Goal: Task Accomplishment & Management: Manage account settings

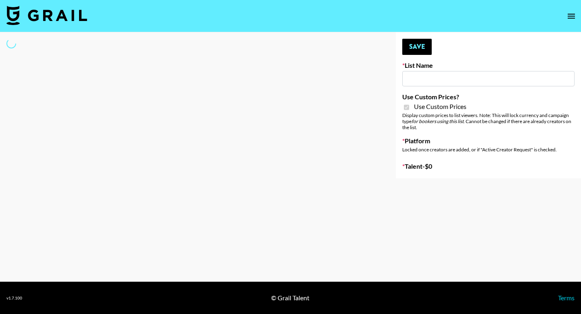
type input "Laifen (TikTok)"
checkbox input "true"
select select "Brand"
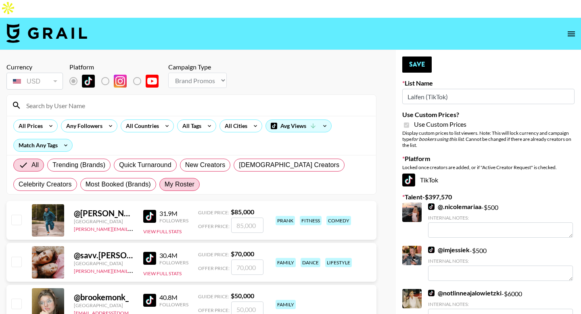
click at [181, 180] on span "My Roster" at bounding box center [180, 185] width 30 height 10
click at [165, 184] on input "My Roster" at bounding box center [165, 184] width 0 height 0
radio input "true"
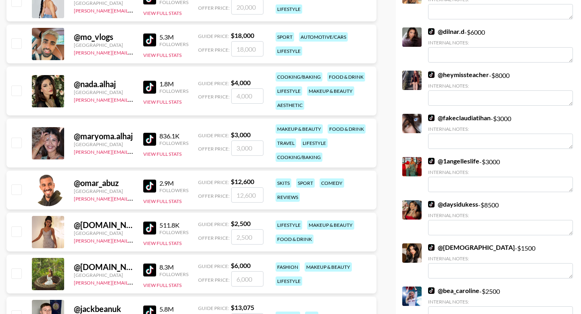
scroll to position [308, 0]
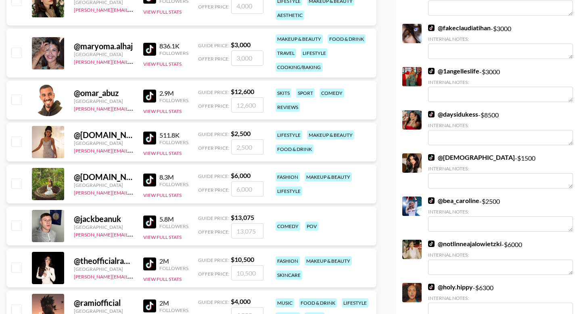
click at [17, 136] on input "checkbox" at bounding box center [16, 141] width 10 height 10
checkbox input "true"
click at [241, 139] on input "2500" at bounding box center [247, 146] width 32 height 15
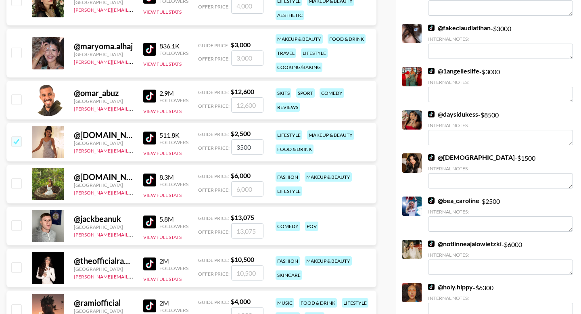
click at [250, 139] on input "3500" at bounding box center [247, 146] width 32 height 15
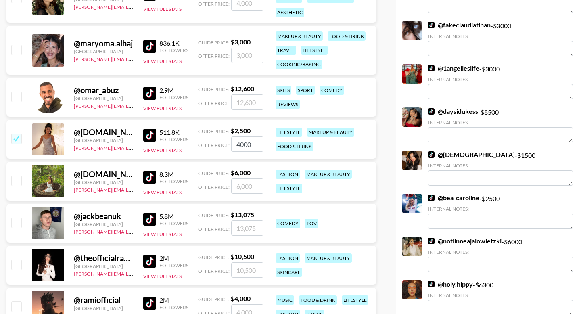
scroll to position [365, 0]
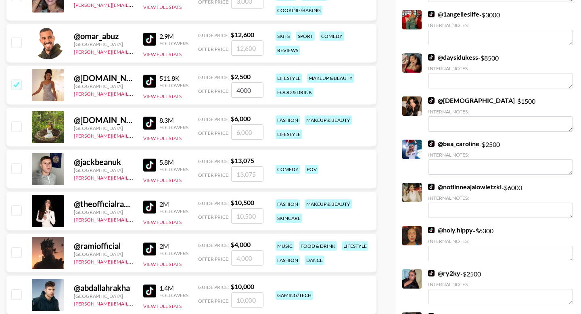
type input "4000"
click at [17, 247] on input "checkbox" at bounding box center [16, 252] width 10 height 10
checkbox input "true"
type input "4000"
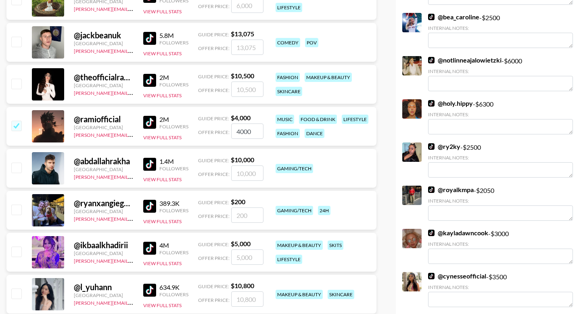
scroll to position [536, 0]
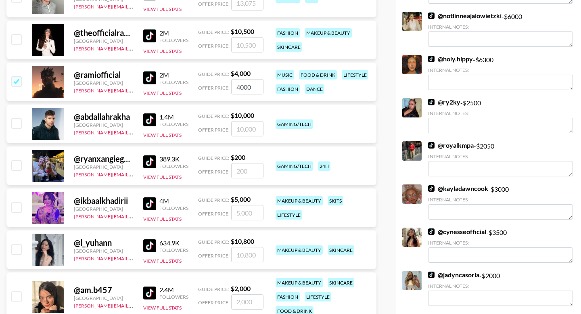
click at [253, 163] on input "number" at bounding box center [247, 170] width 32 height 15
type input "1"
checkbox input "true"
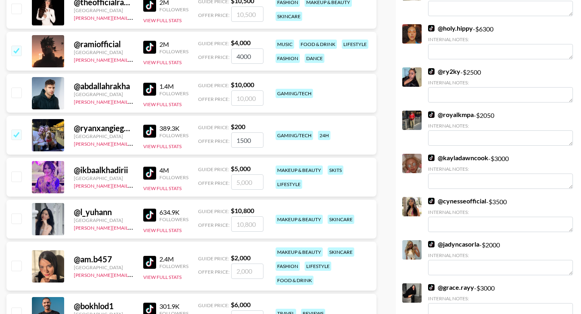
scroll to position [577, 0]
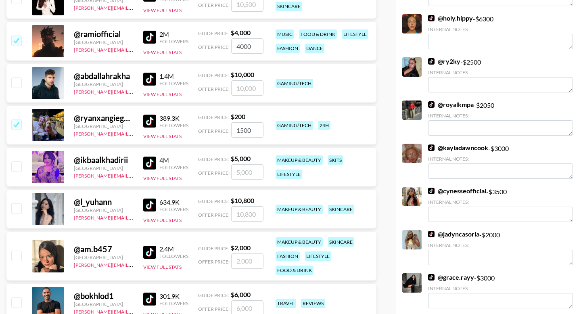
type input "1500"
click at [18, 161] on input "checkbox" at bounding box center [16, 166] width 10 height 10
checkbox input "true"
type input "5000"
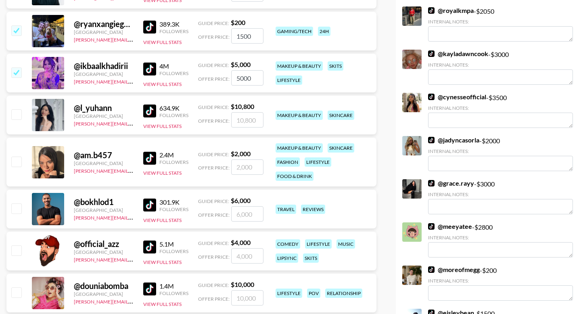
scroll to position [734, 0]
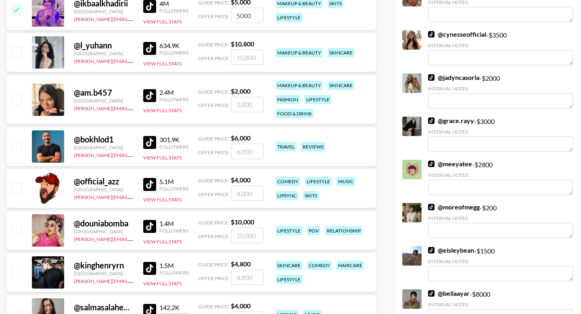
click at [19, 225] on input "checkbox" at bounding box center [16, 230] width 10 height 10
checkbox input "true"
type input "10000"
click at [17, 183] on input "checkbox" at bounding box center [16, 188] width 10 height 10
checkbox input "true"
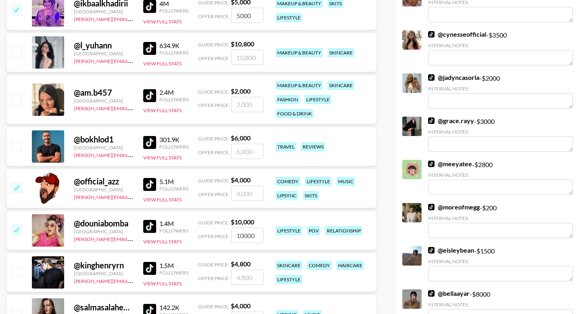
type input "4000"
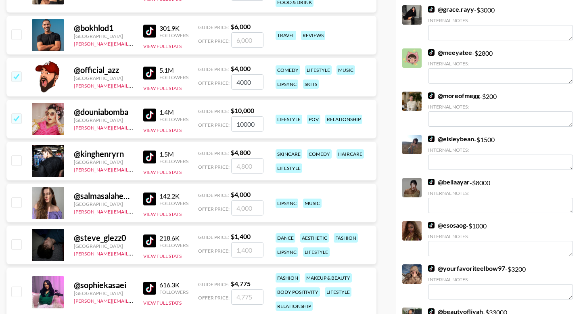
click at [17, 197] on input "checkbox" at bounding box center [16, 202] width 10 height 10
checkbox input "true"
type input "4000"
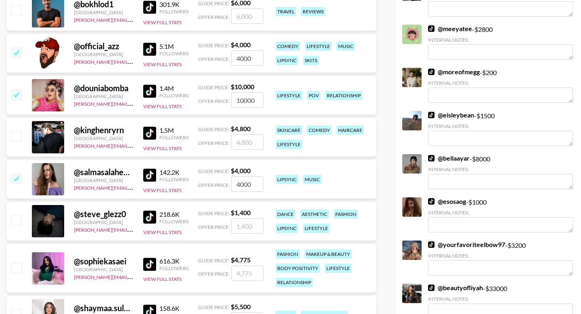
scroll to position [999, 0]
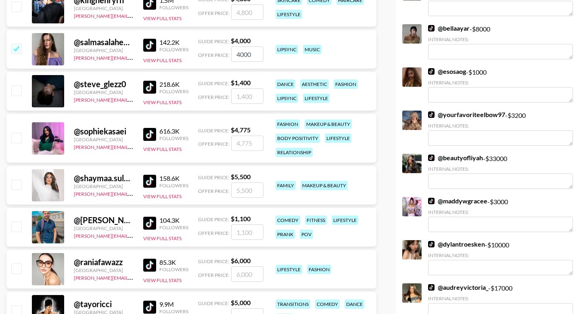
click at [245, 136] on input "number" at bounding box center [247, 143] width 32 height 15
type input "5"
checkbox input "true"
type input "5000"
click at [15, 180] on input "checkbox" at bounding box center [16, 185] width 10 height 10
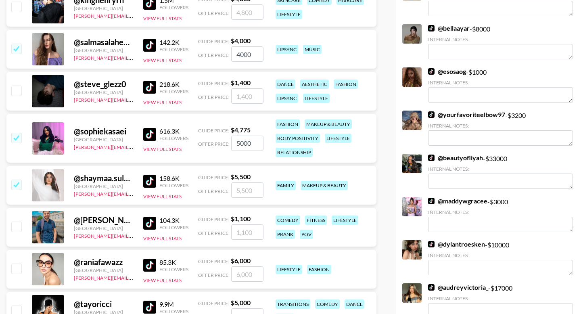
checkbox input "true"
type input "5500"
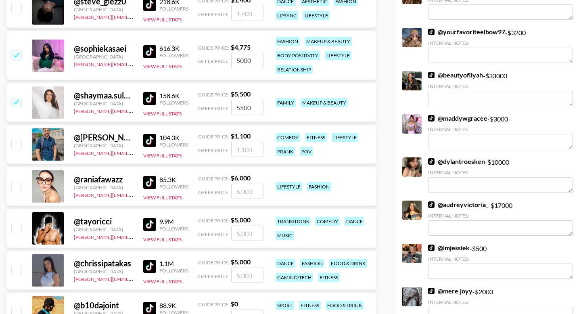
scroll to position [1083, 0]
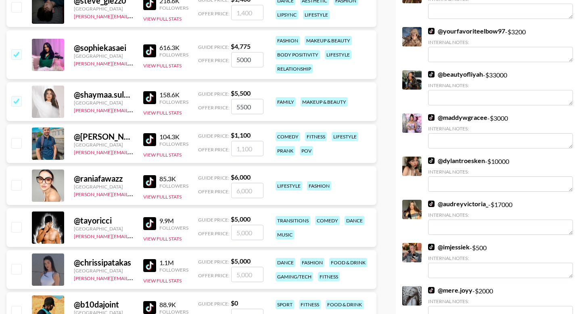
click at [17, 180] on input "checkbox" at bounding box center [16, 185] width 10 height 10
checkbox input "true"
type input "6000"
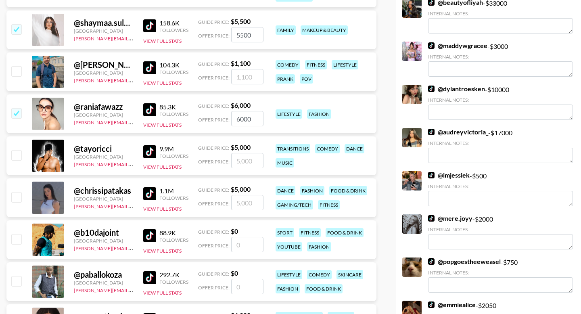
click at [18, 191] on div at bounding box center [16, 198] width 13 height 14
click at [18, 192] on input "checkbox" at bounding box center [16, 197] width 10 height 10
checkbox input "true"
type input "5000"
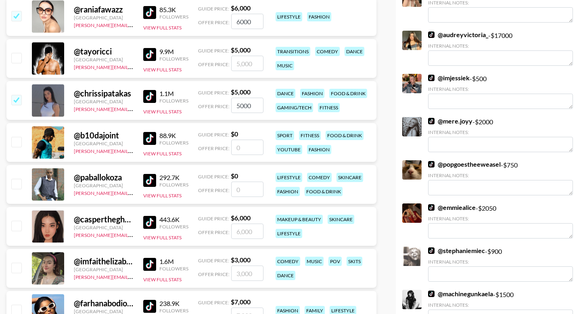
click at [21, 221] on input "checkbox" at bounding box center [16, 226] width 10 height 10
checkbox input "true"
type input "6000"
click at [17, 263] on input "checkbox" at bounding box center [16, 268] width 10 height 10
checkbox input "true"
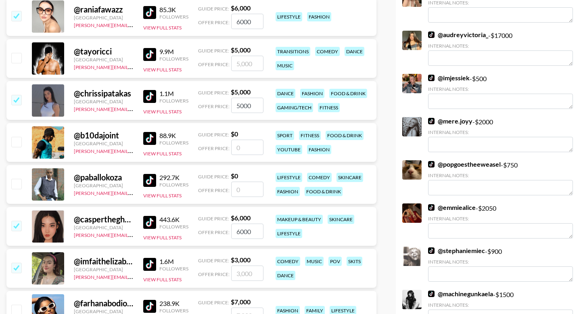
type input "3000"
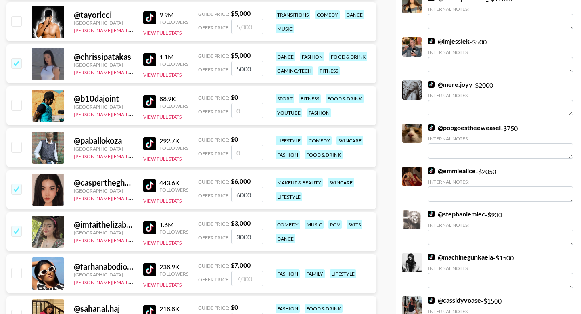
scroll to position [1354, 0]
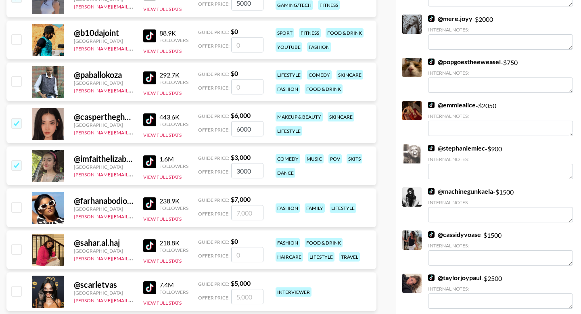
click at [19, 202] on input "checkbox" at bounding box center [16, 207] width 10 height 10
checkbox input "true"
type input "7000"
click at [243, 247] on input "number" at bounding box center [247, 254] width 32 height 15
type input "4"
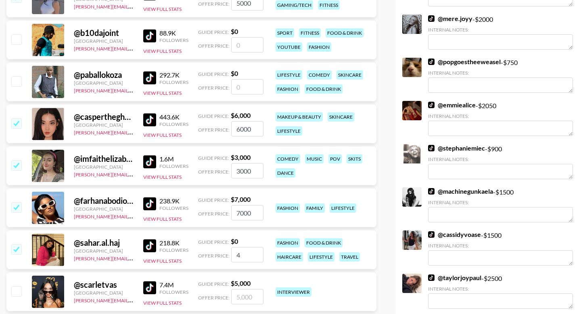
checkbox input "true"
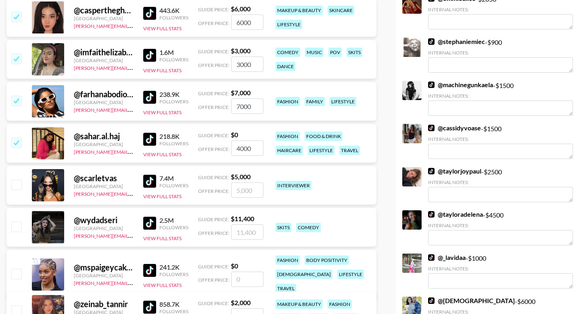
type input "4000"
click at [20, 180] on input "checkbox" at bounding box center [16, 185] width 10 height 10
checkbox input "true"
type input "5000"
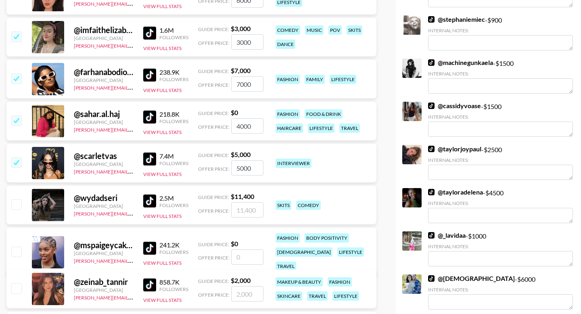
click at [239, 249] on input "number" at bounding box center [247, 256] width 32 height 15
type input "4"
checkbox input "true"
type input "4000"
click at [15, 199] on input "checkbox" at bounding box center [16, 204] width 10 height 10
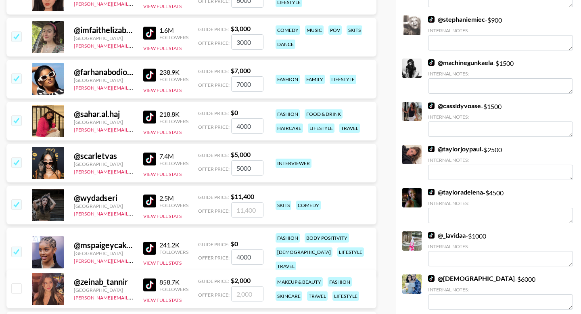
checkbox input "true"
type input "11400"
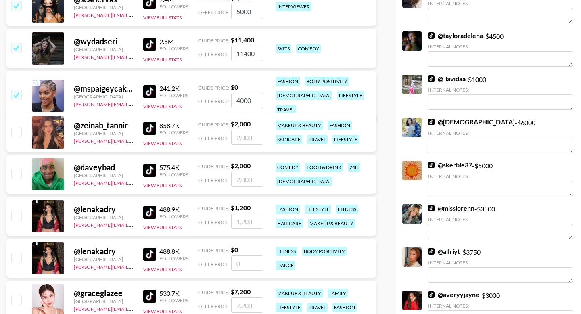
click at [19, 127] on input "checkbox" at bounding box center [16, 132] width 10 height 10
checkbox input "true"
click at [242, 130] on input "2000" at bounding box center [247, 137] width 32 height 15
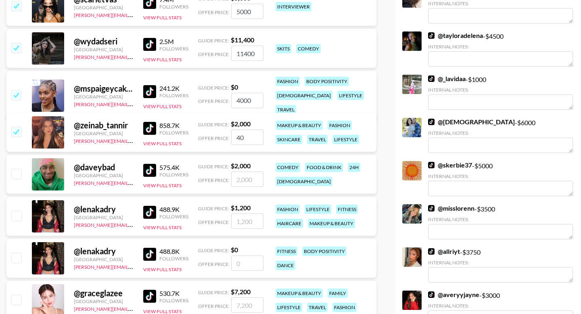
type input "4"
checkbox input "true"
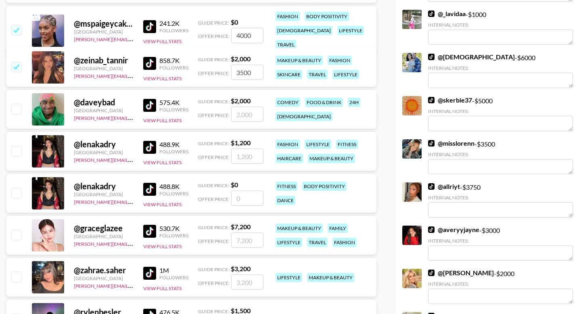
type input "3500"
click at [250, 149] on input "number" at bounding box center [247, 156] width 32 height 15
type input "1"
checkbox input "true"
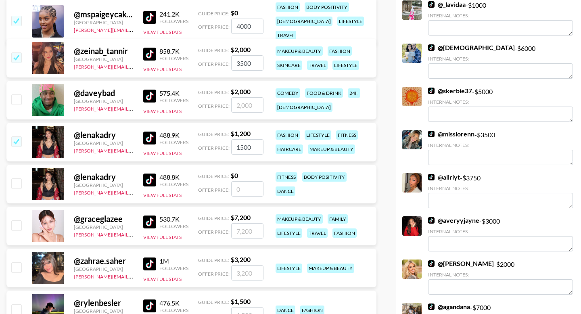
scroll to position [1716, 0]
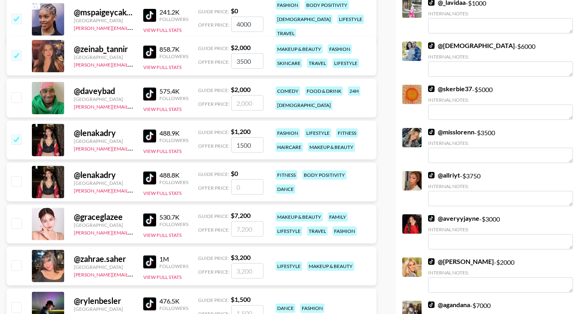
type input "1500"
click at [19, 218] on input "checkbox" at bounding box center [16, 223] width 10 height 10
checkbox input "true"
type input "7200"
click at [17, 260] on input "checkbox" at bounding box center [16, 265] width 10 height 10
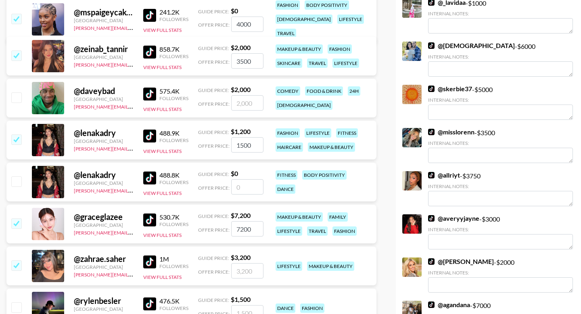
checkbox input "true"
type input "3200"
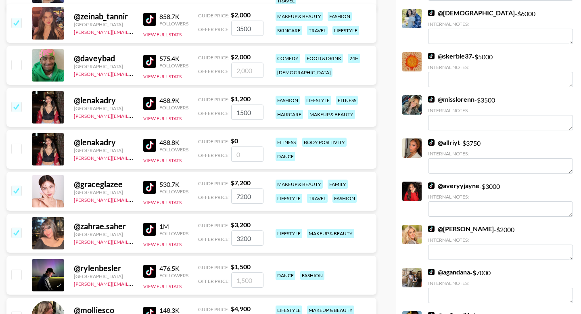
scroll to position [1821, 0]
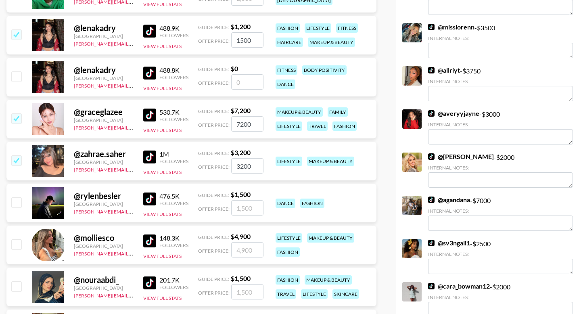
click at [14, 281] on input "checkbox" at bounding box center [16, 286] width 10 height 10
checkbox input "true"
type input "1500"
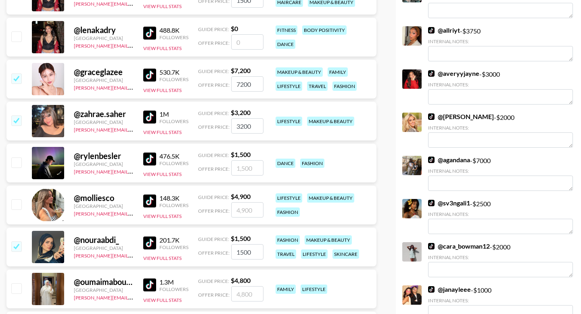
scroll to position [1907, 0]
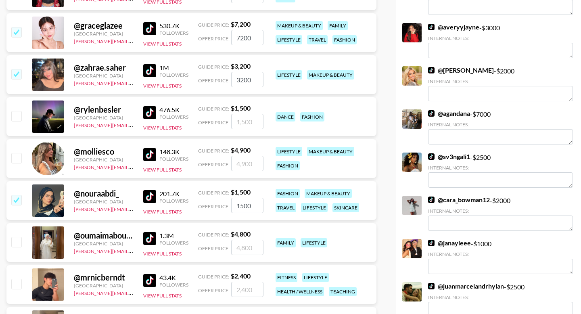
click at [18, 237] on input "checkbox" at bounding box center [16, 242] width 10 height 10
checkbox input "true"
type input "4800"
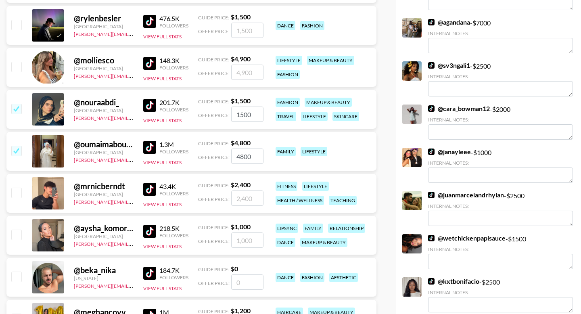
click at [239, 232] on input "number" at bounding box center [247, 239] width 32 height 15
type input "1"
checkbox input "true"
type input "1500"
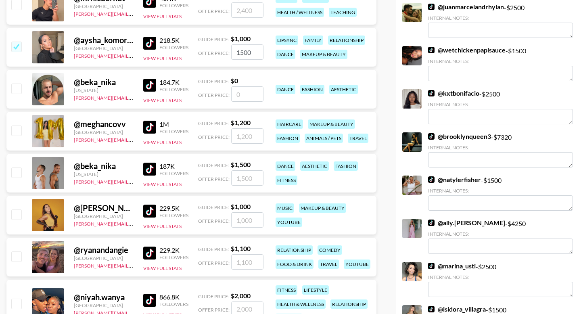
click at [17, 126] on input "checkbox" at bounding box center [16, 131] width 10 height 10
checkbox input "true"
type input "1200"
click at [17, 251] on input "checkbox" at bounding box center [16, 256] width 10 height 10
checkbox input "true"
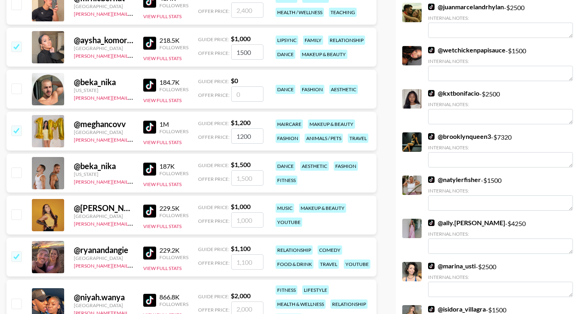
type input "1100"
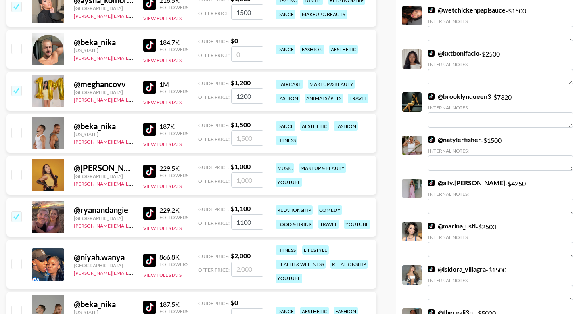
scroll to position [2236, 0]
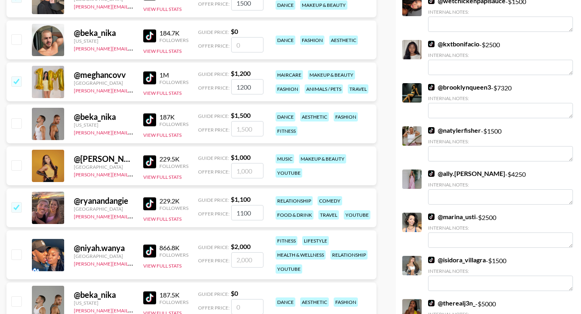
click at [15, 249] on input "checkbox" at bounding box center [16, 254] width 10 height 10
checkbox input "true"
type input "2000"
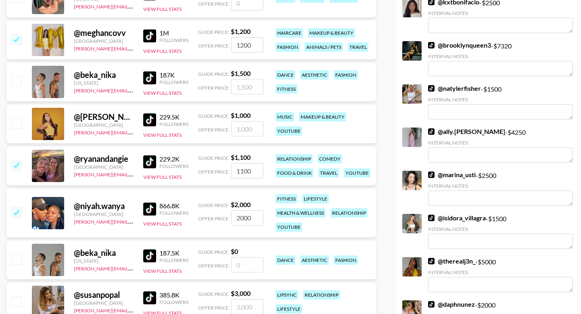
scroll to position [2402, 0]
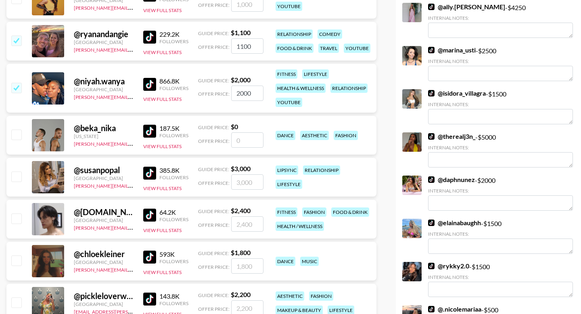
click at [17, 255] on input "checkbox" at bounding box center [16, 260] width 10 height 10
checkbox input "true"
type input "1800"
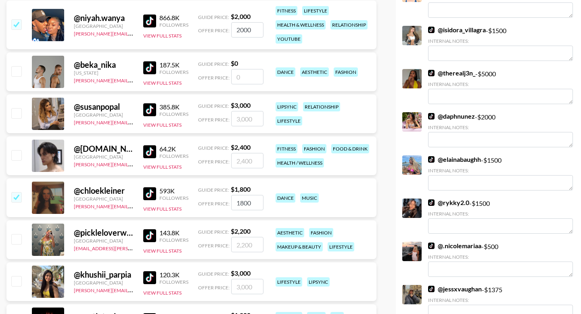
scroll to position [2478, 0]
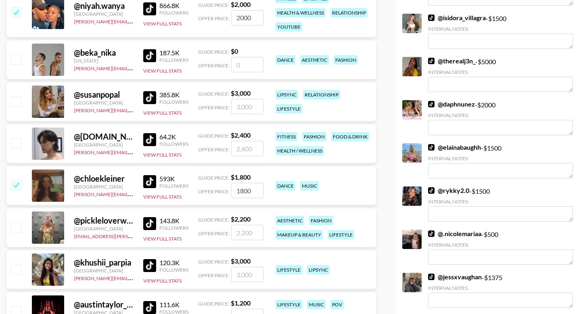
click at [14, 222] on input "checkbox" at bounding box center [16, 227] width 10 height 10
checkbox input "true"
type input "2200"
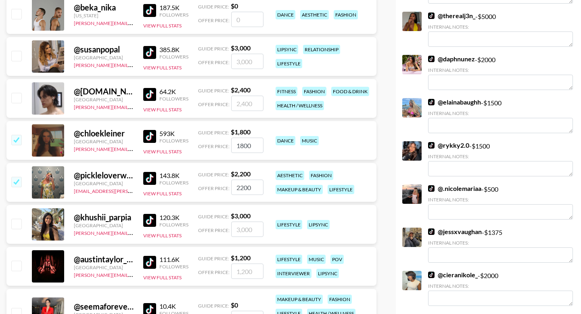
click at [20, 219] on input "checkbox" at bounding box center [16, 224] width 10 height 10
checkbox input "true"
type input "3000"
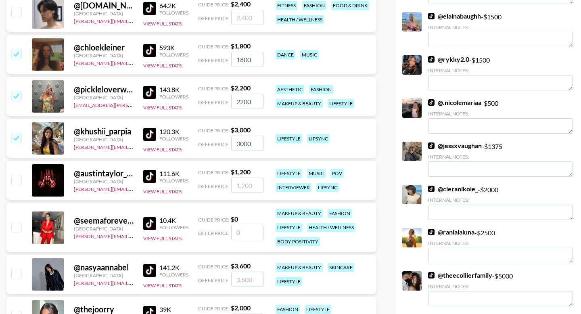
scroll to position [2738, 0]
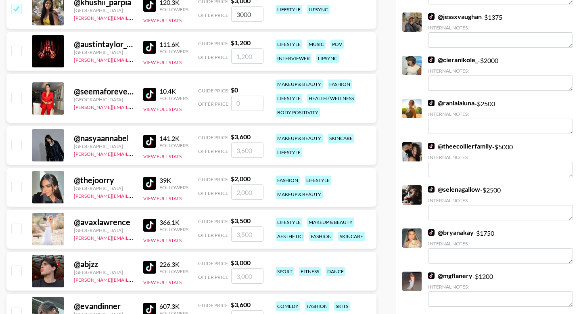
click at [17, 182] on input "checkbox" at bounding box center [16, 187] width 10 height 10
checkbox input "true"
type input "2000"
click at [19, 224] on input "checkbox" at bounding box center [16, 229] width 10 height 10
checkbox input "true"
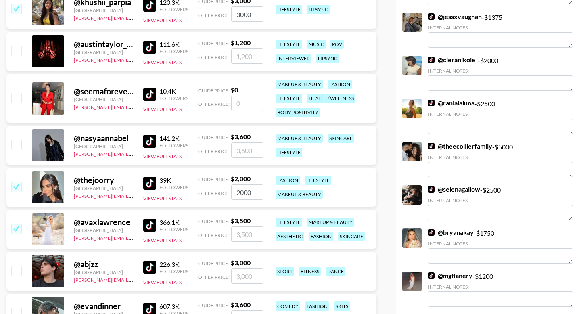
type input "3500"
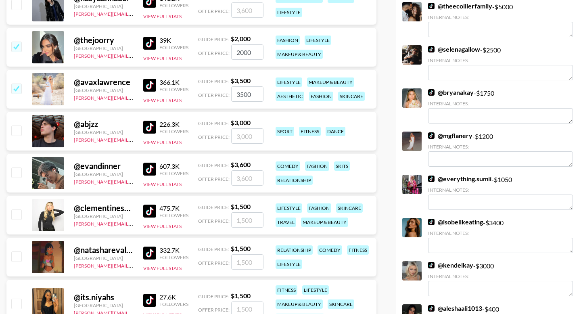
scroll to position [2966, 0]
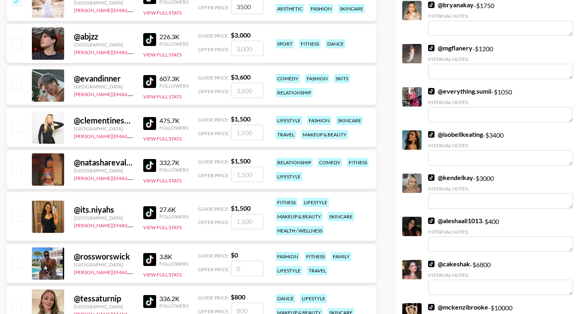
click at [9, 113] on div "@ clementinespieser [GEOGRAPHIC_DATA] [PERSON_NAME][EMAIL_ADDRESS][DOMAIN_NAME]…" at bounding box center [191, 127] width 370 height 39
click at [13, 122] on input "checkbox" at bounding box center [16, 127] width 10 height 10
checkbox input "true"
type input "1500"
click at [16, 164] on input "checkbox" at bounding box center [16, 169] width 10 height 10
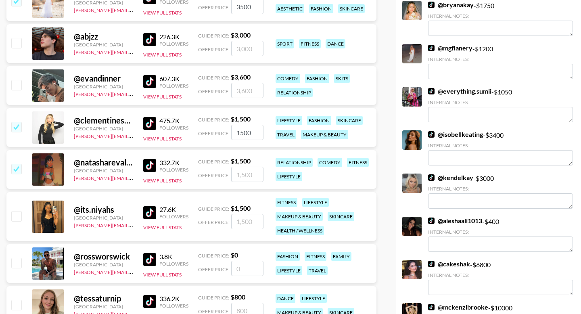
checkbox input "true"
type input "1500"
click at [16, 211] on input "checkbox" at bounding box center [16, 216] width 10 height 10
checkbox input "true"
type input "1500"
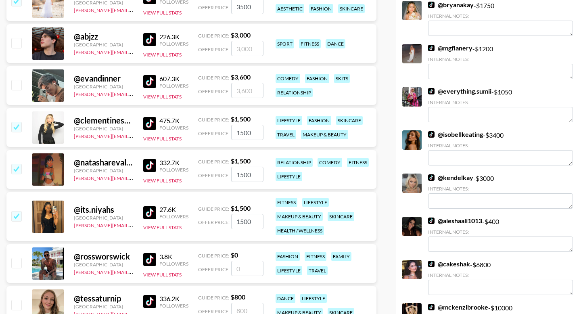
scroll to position [3067, 0]
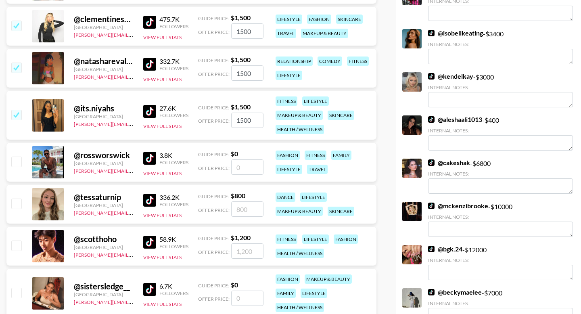
click at [19, 199] on input "checkbox" at bounding box center [16, 204] width 10 height 10
checkbox input "true"
click at [249, 201] on input "800" at bounding box center [247, 208] width 32 height 15
click at [237, 201] on input "800" at bounding box center [247, 208] width 32 height 15
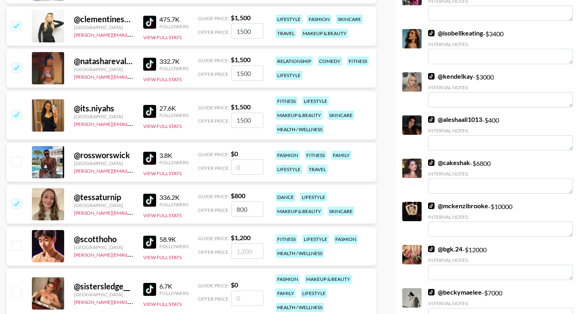
click at [237, 201] on input "800" at bounding box center [247, 208] width 32 height 15
type input "1500"
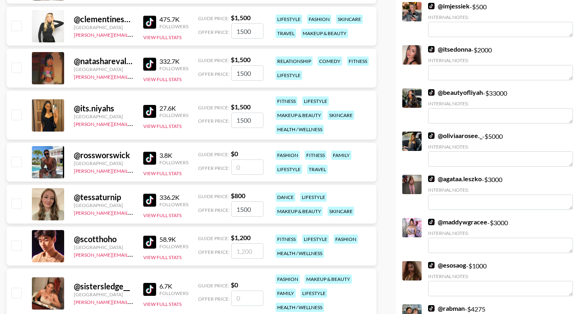
checkbox input "false"
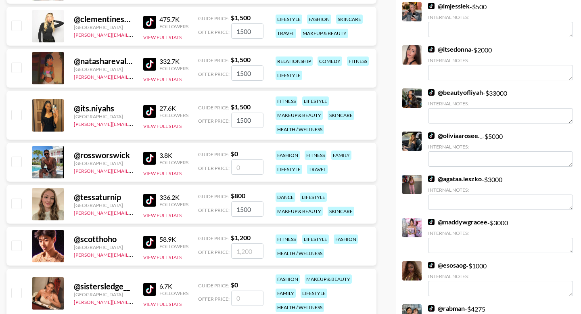
checkbox input "false"
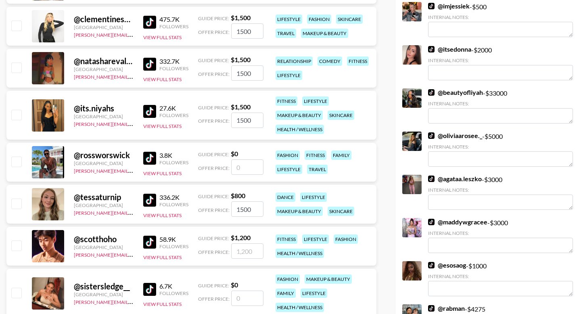
checkbox input "false"
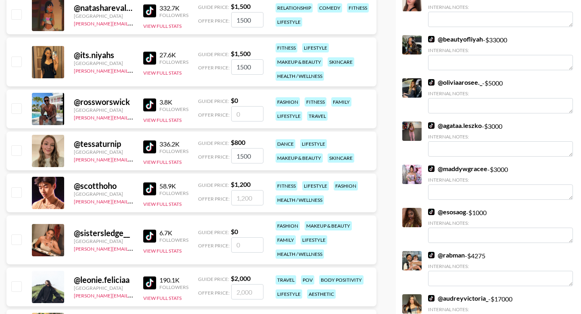
scroll to position [3142, 0]
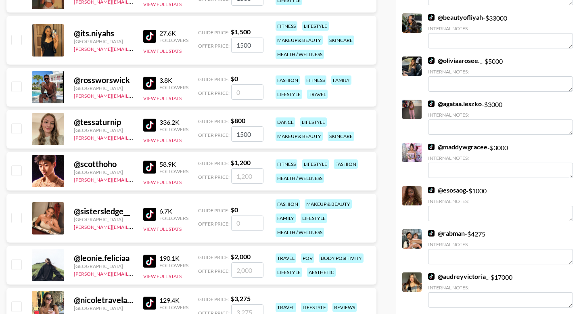
type input "1500"
click at [16, 124] on input "checkbox" at bounding box center [16, 129] width 10 height 10
checkbox input "true"
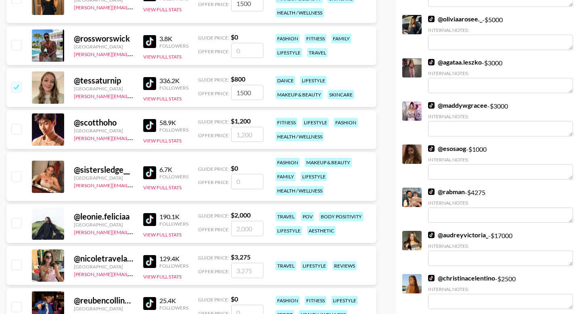
scroll to position [3199, 0]
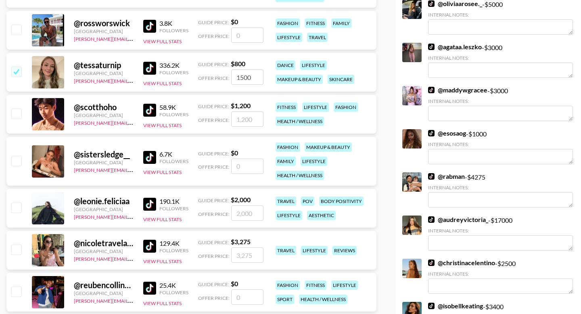
click at [17, 203] on input "checkbox" at bounding box center [16, 208] width 10 height 10
checkbox input "true"
type input "2000"
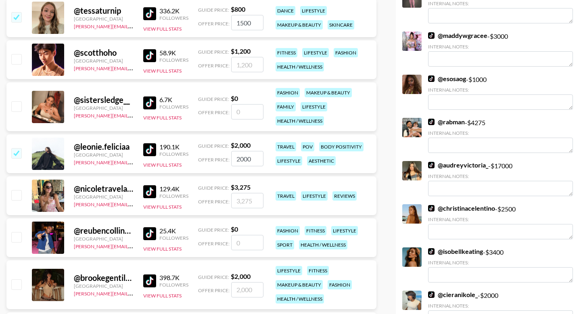
scroll to position [3323, 0]
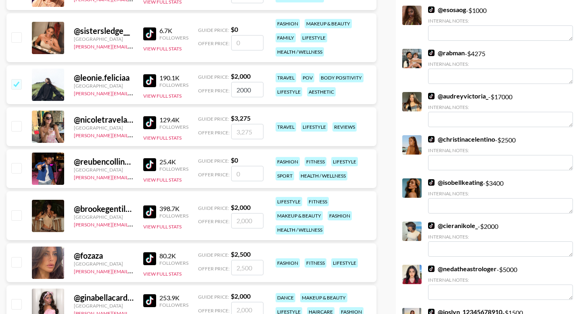
click at [23, 251] on div "@ [GEOGRAPHIC_DATA] [EMAIL_ADDRESS][DOMAIN_NAME] 80.2K Followers View Full Stat…" at bounding box center [191, 262] width 370 height 39
click at [16, 257] on input "checkbox" at bounding box center [16, 262] width 10 height 10
checkbox input "true"
type input "2500"
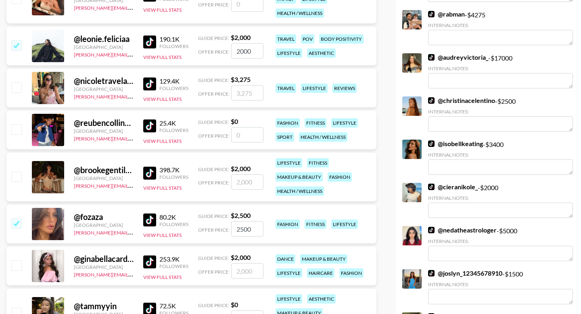
scroll to position [3395, 0]
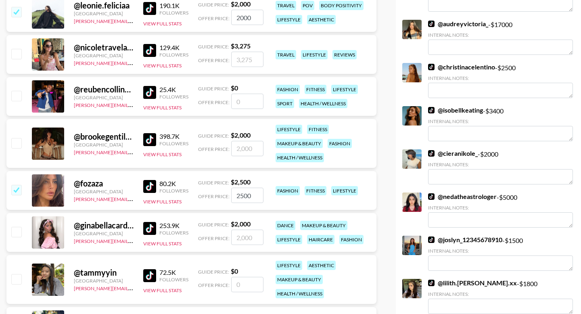
click at [242, 230] on input "number" at bounding box center [247, 237] width 32 height 15
checkbox input "true"
type input "2"
checkbox input "true"
type input "3000"
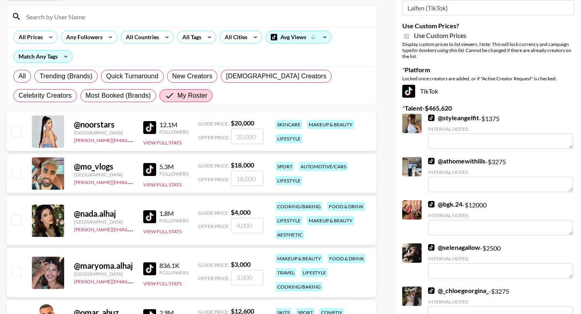
scroll to position [0, 0]
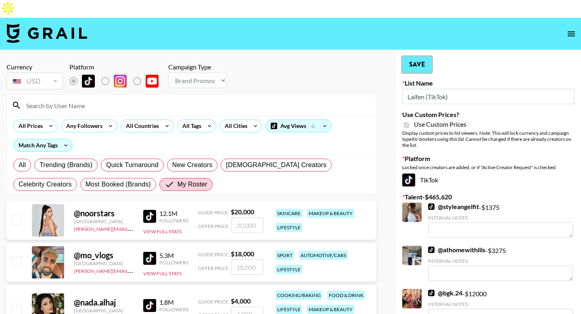
click at [422, 57] on button "Save" at bounding box center [416, 65] width 29 height 16
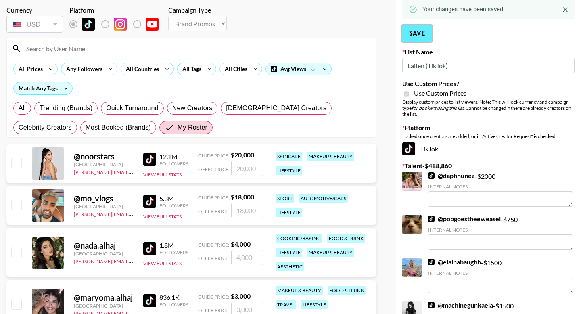
scroll to position [255, 0]
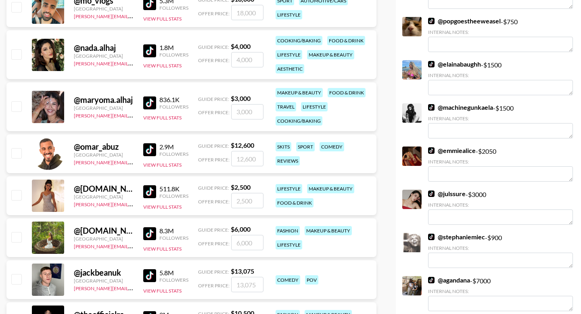
click at [243, 52] on input "number" at bounding box center [247, 59] width 32 height 15
type input "6"
checkbox input "true"
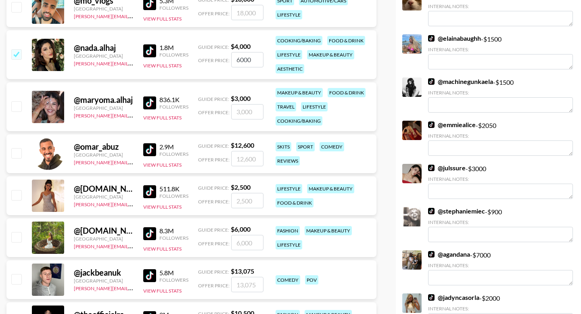
type input "6000"
click at [245, 104] on input "number" at bounding box center [247, 111] width 32 height 15
type input "4"
checkbox input "true"
type input "4000"
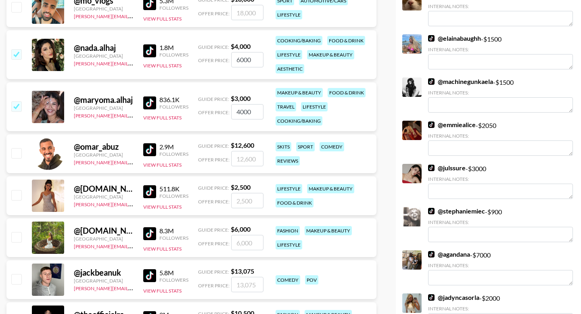
click at [240, 193] on input "number" at bounding box center [247, 200] width 32 height 15
type input "3"
checkbox input "true"
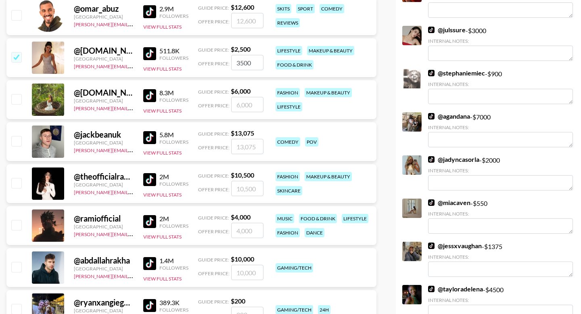
scroll to position [442, 0]
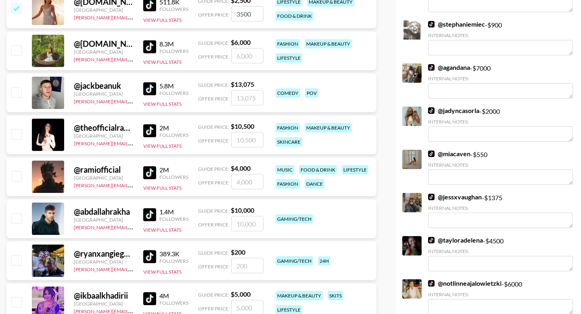
type input "3500"
click at [16, 129] on input "checkbox" at bounding box center [16, 134] width 10 height 10
checkbox input "true"
type input "10500"
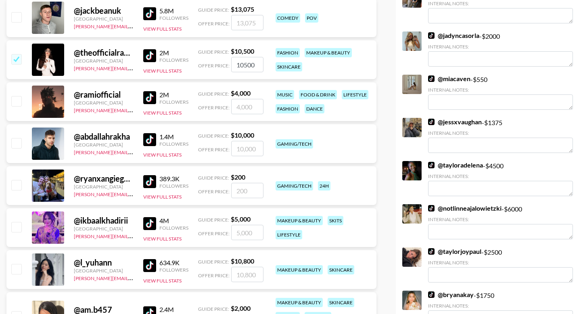
click at [15, 222] on input "checkbox" at bounding box center [16, 227] width 10 height 10
checkbox input "true"
type input "5000"
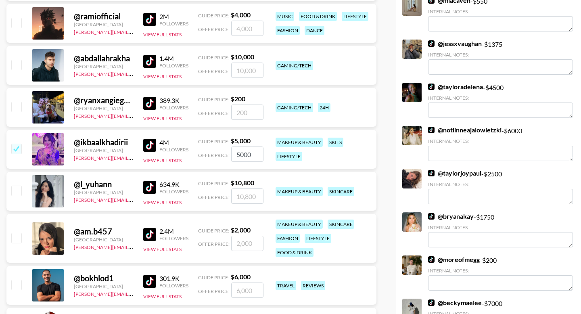
scroll to position [603, 0]
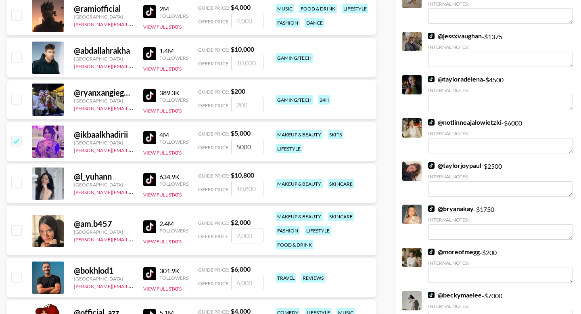
click at [17, 178] on input "checkbox" at bounding box center [16, 183] width 10 height 10
checkbox input "true"
type input "10800"
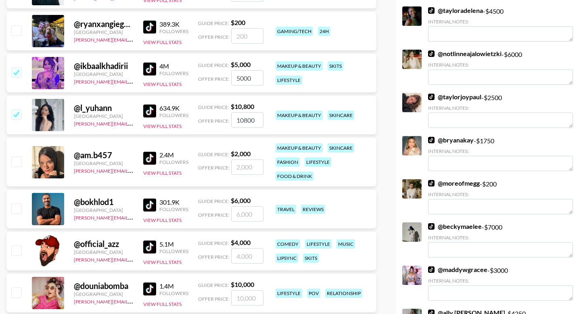
scroll to position [760, 0]
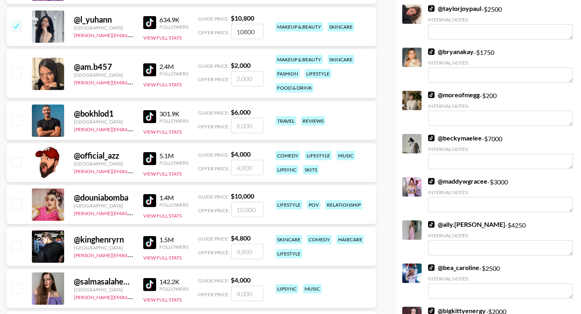
click at [18, 199] on input "checkbox" at bounding box center [16, 204] width 10 height 10
checkbox input "true"
type input "10000"
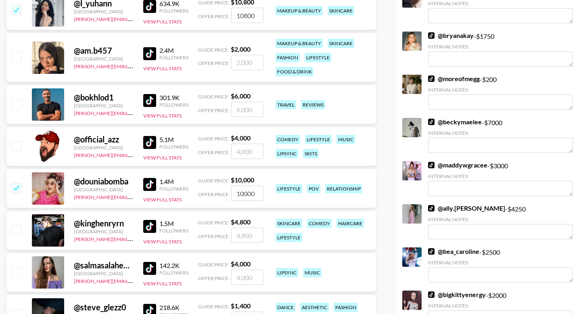
scroll to position [839, 0]
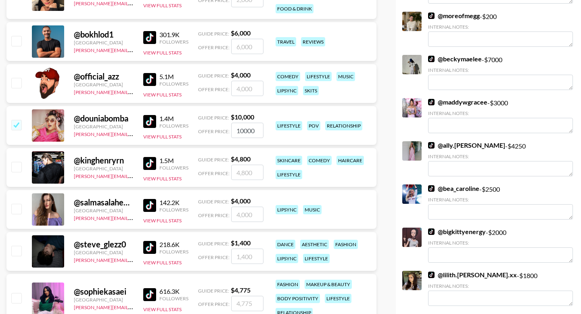
click at [17, 204] on input "checkbox" at bounding box center [16, 209] width 10 height 10
checkbox input "true"
type input "4000"
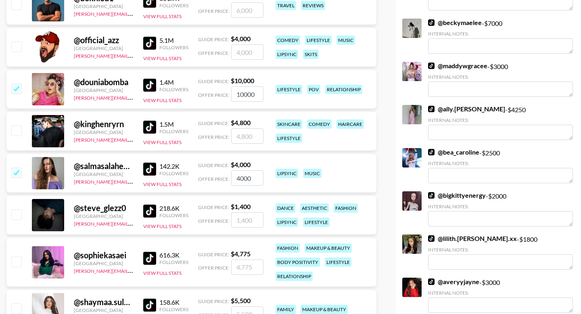
scroll to position [907, 0]
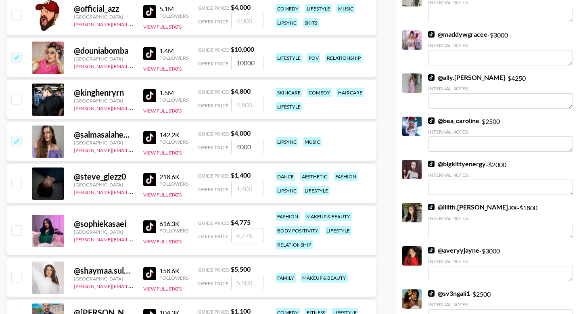
click at [21, 225] on input "checkbox" at bounding box center [16, 230] width 10 height 10
checkbox input "true"
type input "4775"
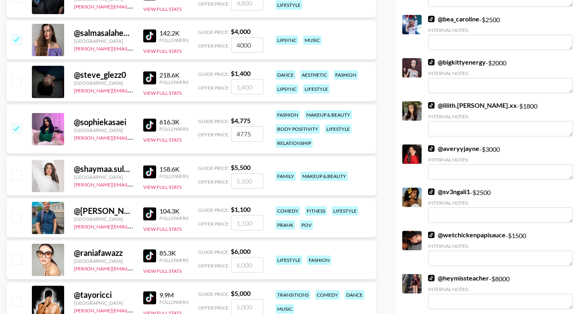
scroll to position [1016, 0]
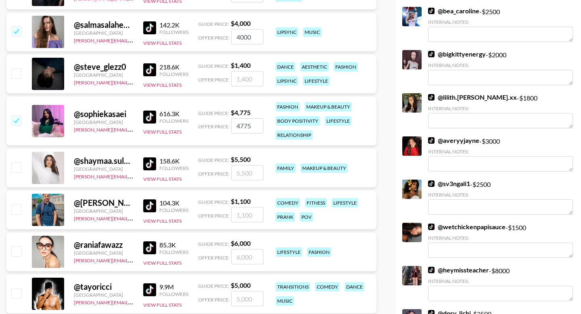
click at [14, 161] on div at bounding box center [16, 168] width 13 height 14
click at [18, 162] on input "checkbox" at bounding box center [16, 167] width 10 height 10
checkbox input "true"
type input "5500"
click at [15, 246] on input "checkbox" at bounding box center [16, 251] width 10 height 10
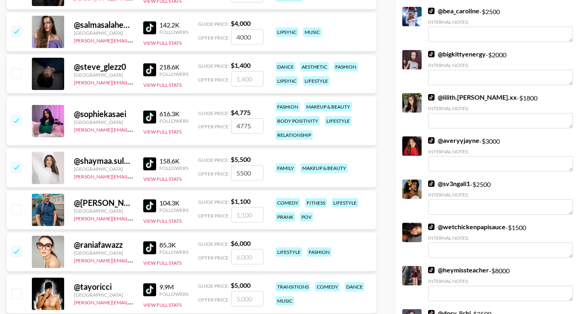
checkbox input "true"
type input "6000"
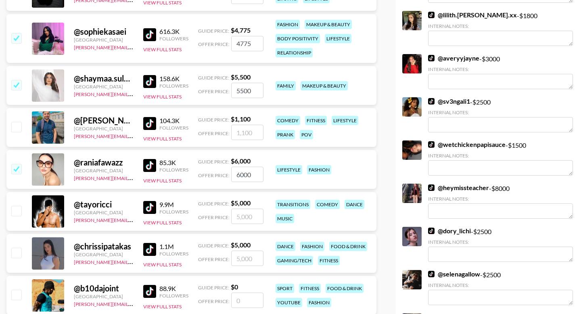
click at [17, 248] on input "checkbox" at bounding box center [16, 253] width 10 height 10
checkbox input "true"
type input "5000"
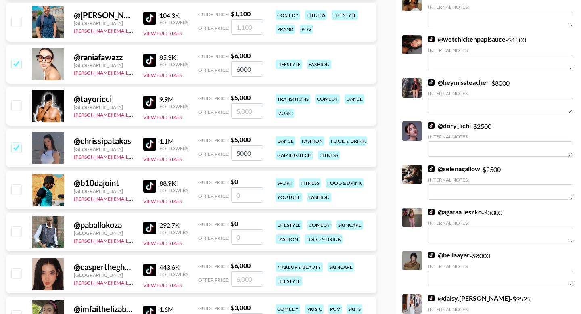
click at [18, 268] on input "checkbox" at bounding box center [16, 273] width 10 height 10
checkbox input "true"
type input "6000"
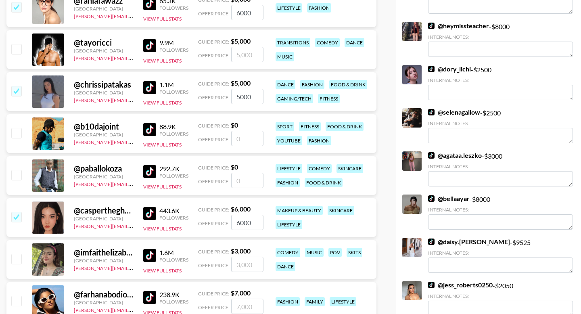
click at [18, 254] on input "checkbox" at bounding box center [16, 259] width 10 height 10
checkbox input "true"
type input "3000"
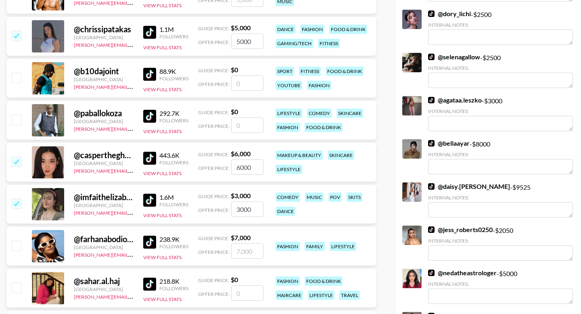
scroll to position [1319, 0]
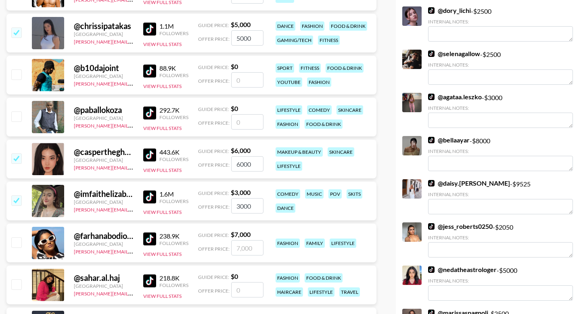
click at [17, 236] on div at bounding box center [16, 243] width 13 height 14
click at [17, 237] on input "checkbox" at bounding box center [16, 242] width 10 height 10
checkbox input "true"
type input "7000"
click at [238, 282] on input "number" at bounding box center [247, 289] width 32 height 15
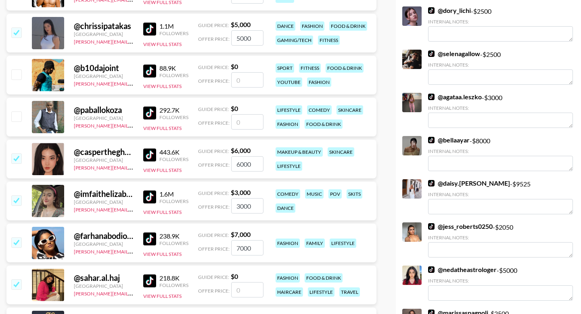
type input "4"
checkbox input "true"
type input "4000"
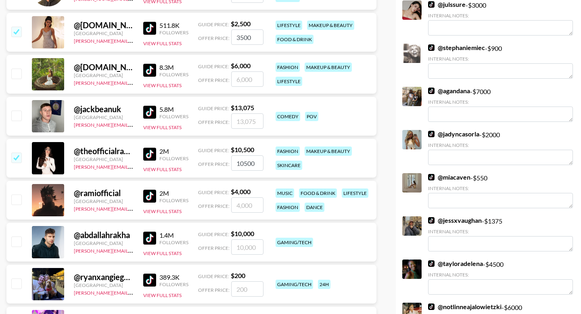
scroll to position [0, 0]
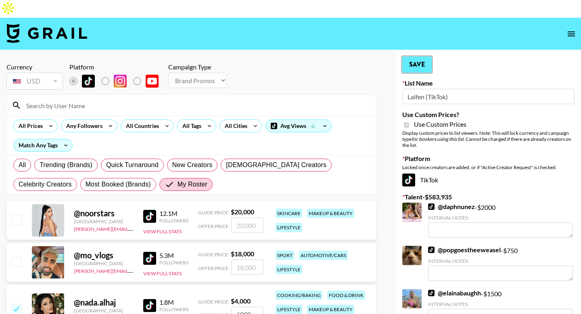
click at [418, 57] on button "Save" at bounding box center [416, 65] width 29 height 16
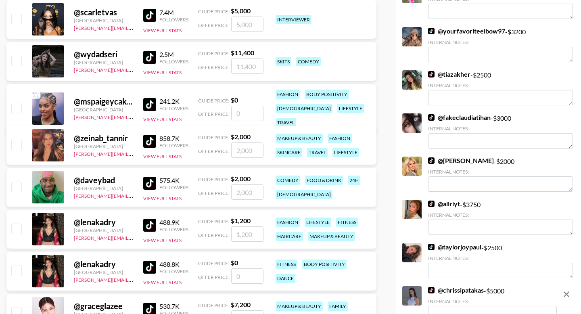
scroll to position [1668, 0]
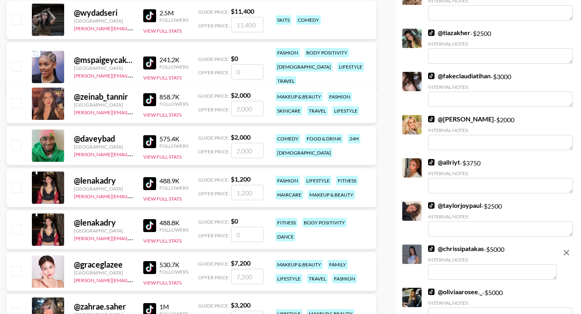
click at [16, 98] on input "checkbox" at bounding box center [16, 103] width 10 height 10
checkbox input "true"
type input "2000"
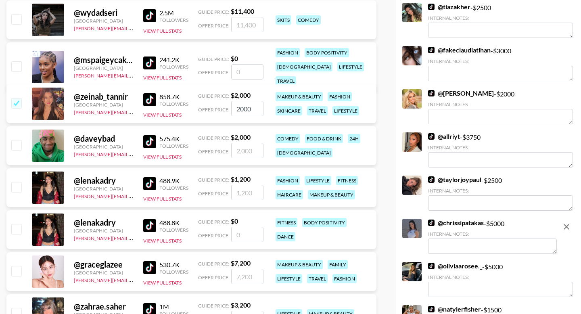
click at [15, 61] on input "checkbox" at bounding box center [16, 66] width 10 height 10
checkbox input "false"
click at [227, 69] on span "Offer Price:" at bounding box center [213, 72] width 31 height 6
click at [237, 64] on input "number" at bounding box center [247, 71] width 32 height 15
type input "2"
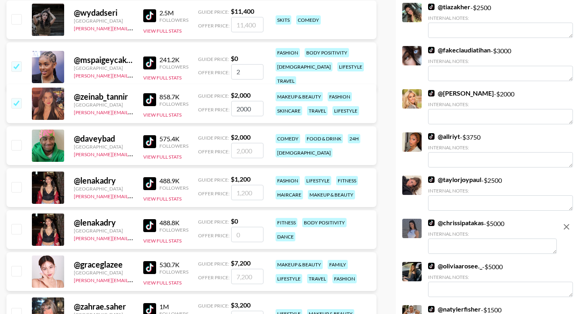
checkbox input "true"
type input "2500"
click at [239, 101] on input "2000" at bounding box center [247, 108] width 32 height 15
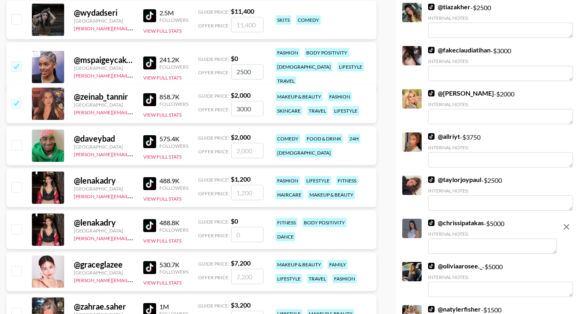
scroll to position [1550, 0]
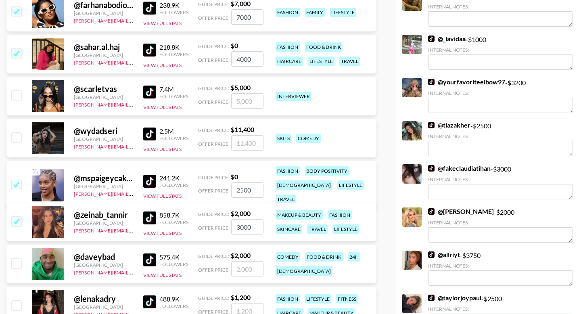
type input "3000"
click at [20, 132] on input "checkbox" at bounding box center [16, 137] width 10 height 10
checkbox input "true"
type input "11400"
click at [13, 90] on input "checkbox" at bounding box center [16, 95] width 10 height 10
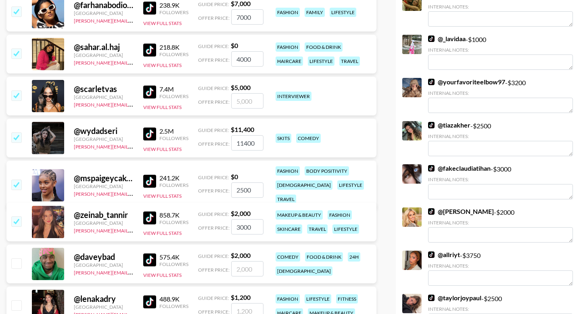
checkbox input "true"
type input "5000"
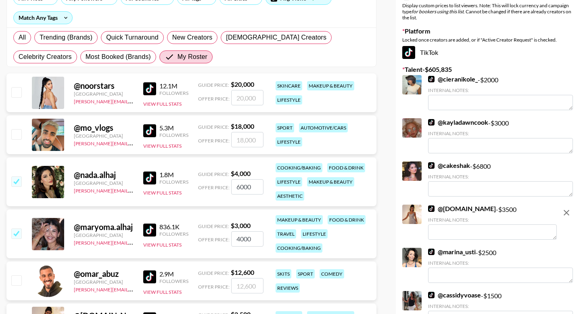
scroll to position [0, 0]
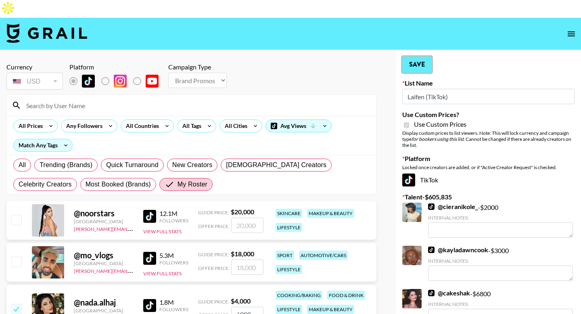
click at [417, 57] on button "Save" at bounding box center [416, 65] width 29 height 16
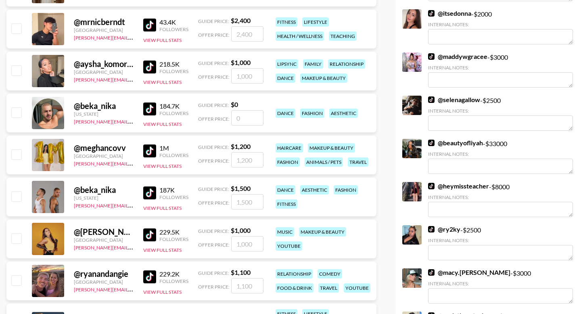
scroll to position [2246, 0]
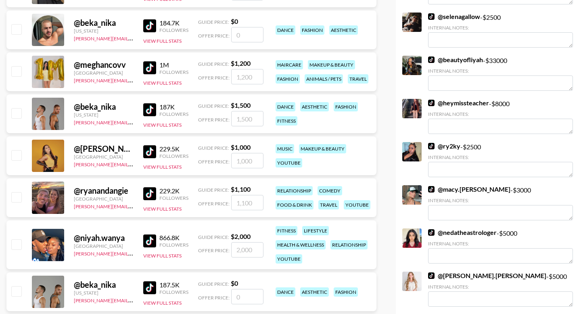
click at [243, 69] on input "number" at bounding box center [247, 76] width 32 height 15
type input "1"
checkbox input "true"
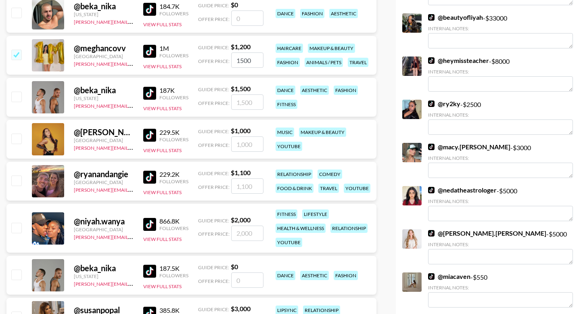
scroll to position [2267, 0]
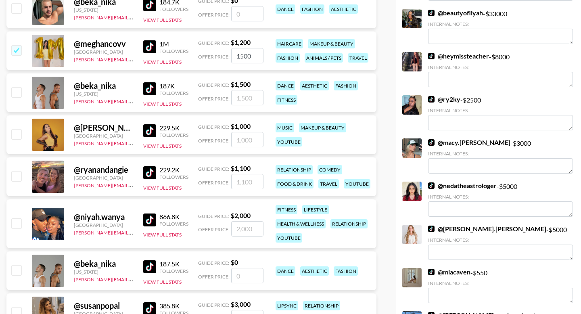
type input "1500"
click at [17, 170] on div at bounding box center [16, 177] width 13 height 14
click at [243, 221] on input "number" at bounding box center [247, 228] width 32 height 15
type input "2"
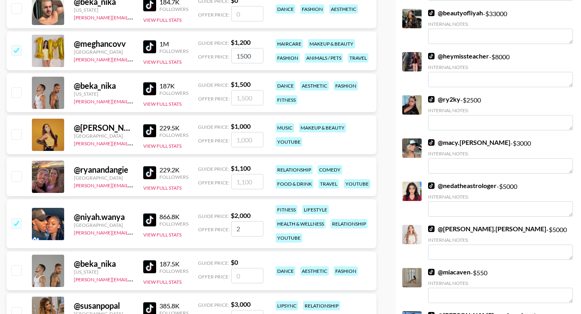
checkbox input "true"
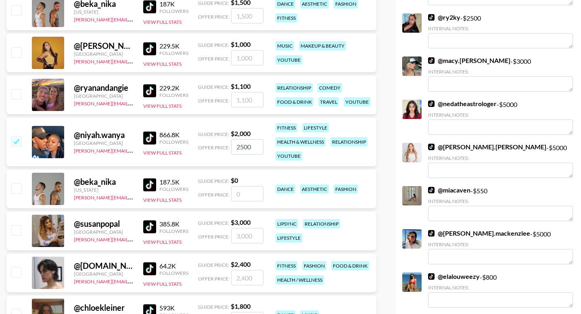
type input "2500"
click at [16, 225] on input "checkbox" at bounding box center [16, 230] width 10 height 10
checkbox input "true"
type input "3000"
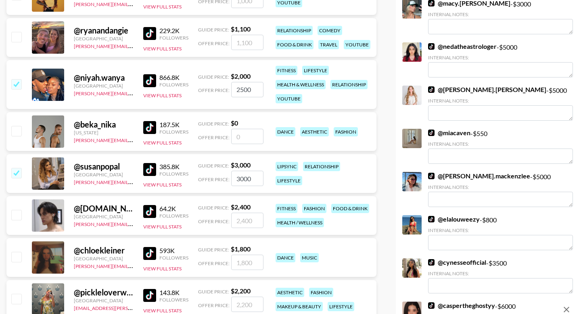
scroll to position [2475, 0]
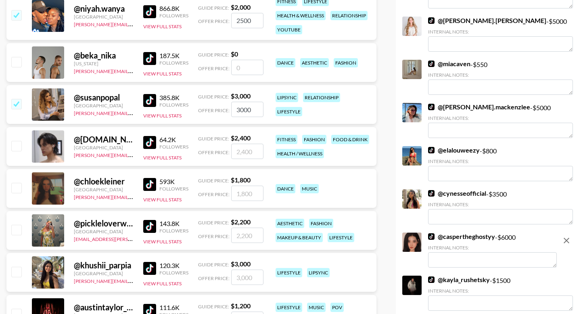
click at [17, 183] on input "checkbox" at bounding box center [16, 188] width 10 height 10
checkbox input "true"
type input "1800"
click at [15, 225] on input "checkbox" at bounding box center [16, 230] width 10 height 10
checkbox input "true"
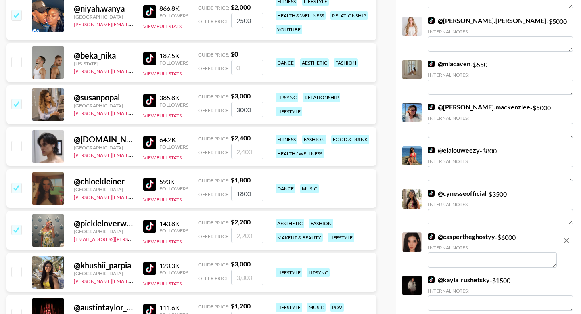
type input "2200"
click at [16, 267] on input "checkbox" at bounding box center [16, 272] width 10 height 10
checkbox input "true"
type input "3000"
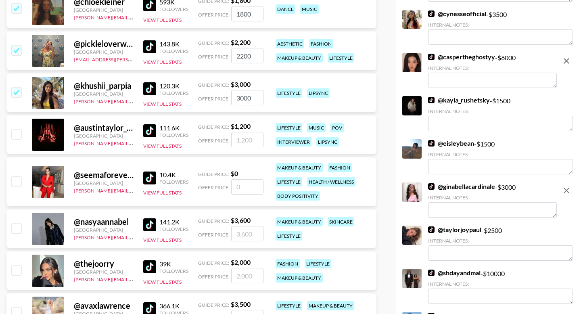
scroll to position [2670, 0]
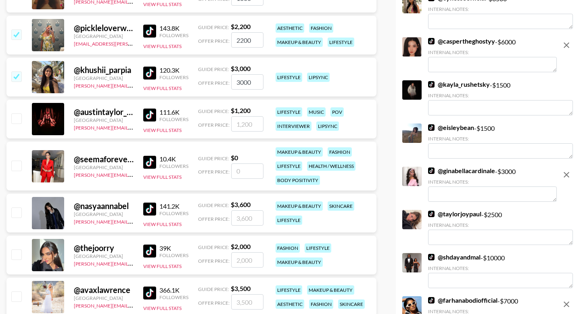
click at [19, 248] on div at bounding box center [16, 255] width 13 height 14
click at [15, 249] on input "checkbox" at bounding box center [16, 254] width 10 height 10
checkbox input "true"
type input "2000"
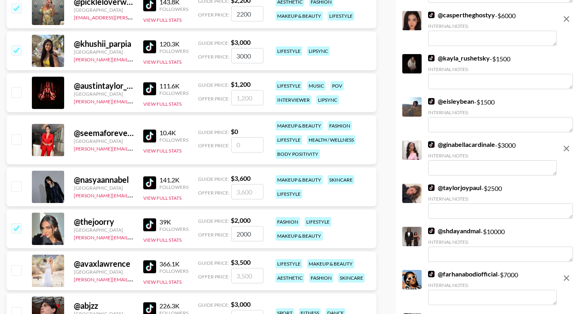
scroll to position [2750, 0]
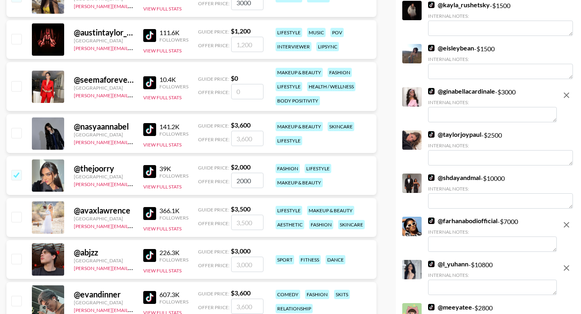
click at [13, 212] on input "checkbox" at bounding box center [16, 217] width 10 height 10
checkbox input "true"
type input "3500"
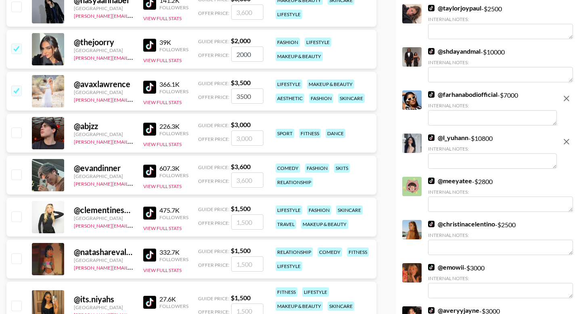
scroll to position [2918, 0]
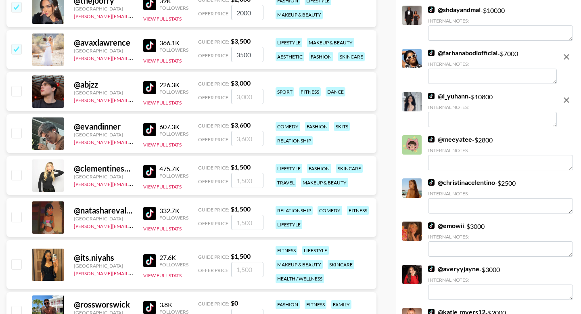
click at [19, 170] on input "checkbox" at bounding box center [16, 175] width 10 height 10
checkbox input "true"
type input "1500"
click at [16, 212] on input "checkbox" at bounding box center [16, 217] width 10 height 10
checkbox input "true"
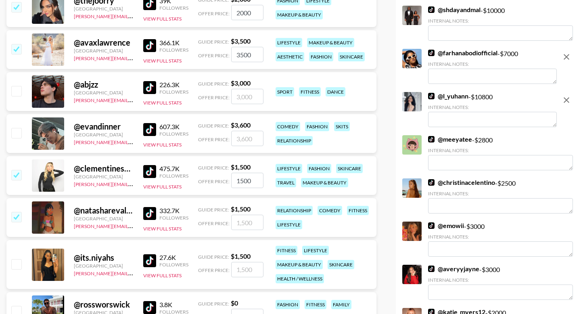
type input "1500"
click at [18, 259] on input "checkbox" at bounding box center [16, 264] width 10 height 10
checkbox input "true"
type input "1500"
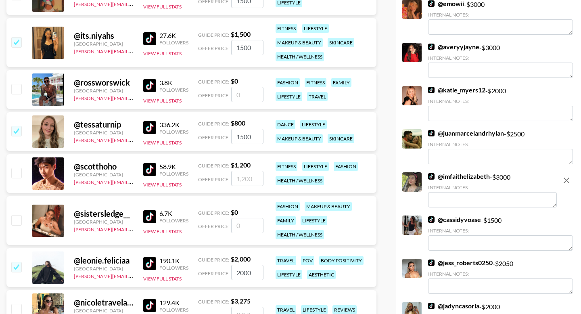
scroll to position [3156, 0]
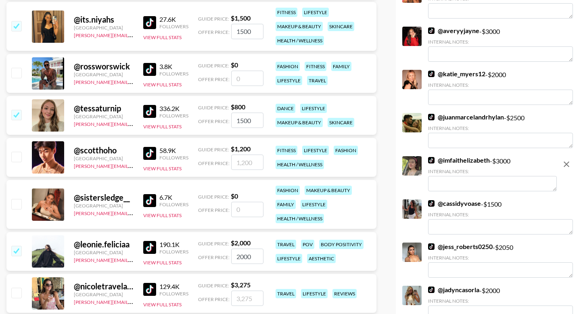
click at [18, 199] on input "checkbox" at bounding box center [16, 204] width 10 height 10
checkbox input "false"
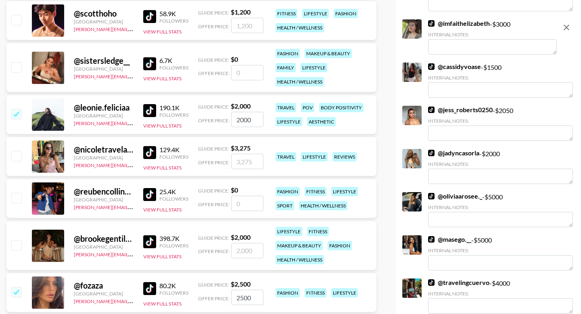
scroll to position [3306, 0]
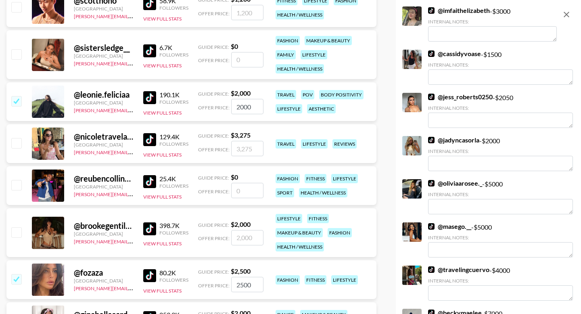
click at [19, 138] on input "checkbox" at bounding box center [16, 143] width 10 height 10
checkbox input "true"
type input "3275"
click at [13, 227] on input "checkbox" at bounding box center [16, 232] width 10 height 10
checkbox input "true"
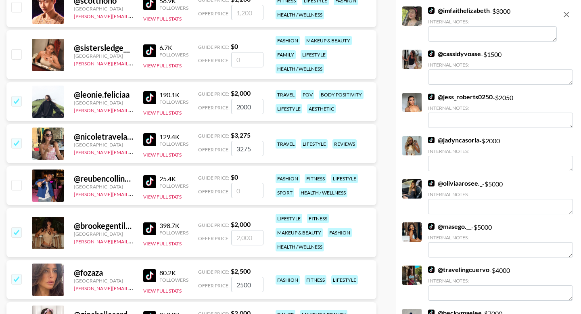
type input "2000"
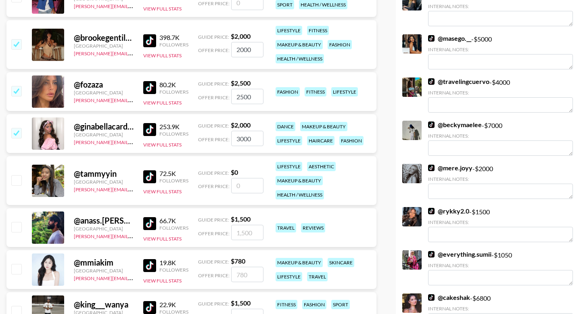
scroll to position [3533, 0]
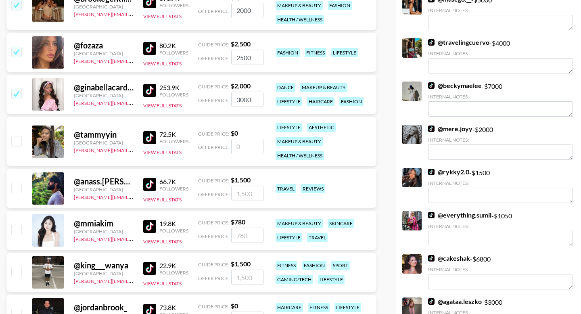
click at [252, 139] on input "number" at bounding box center [247, 146] width 32 height 15
type input "1"
checkbox input "true"
type input "1500"
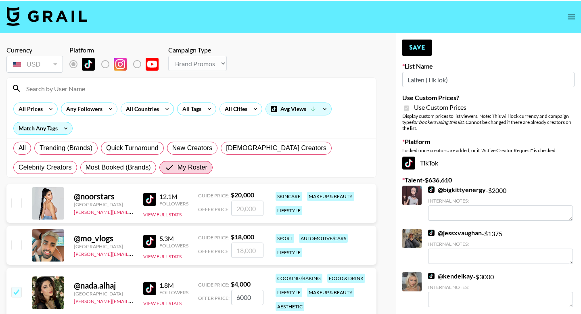
scroll to position [0, 0]
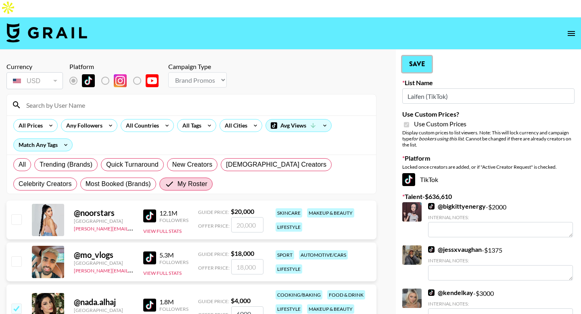
click at [419, 56] on button "Save" at bounding box center [416, 64] width 29 height 16
